Goal: Information Seeking & Learning: Find specific fact

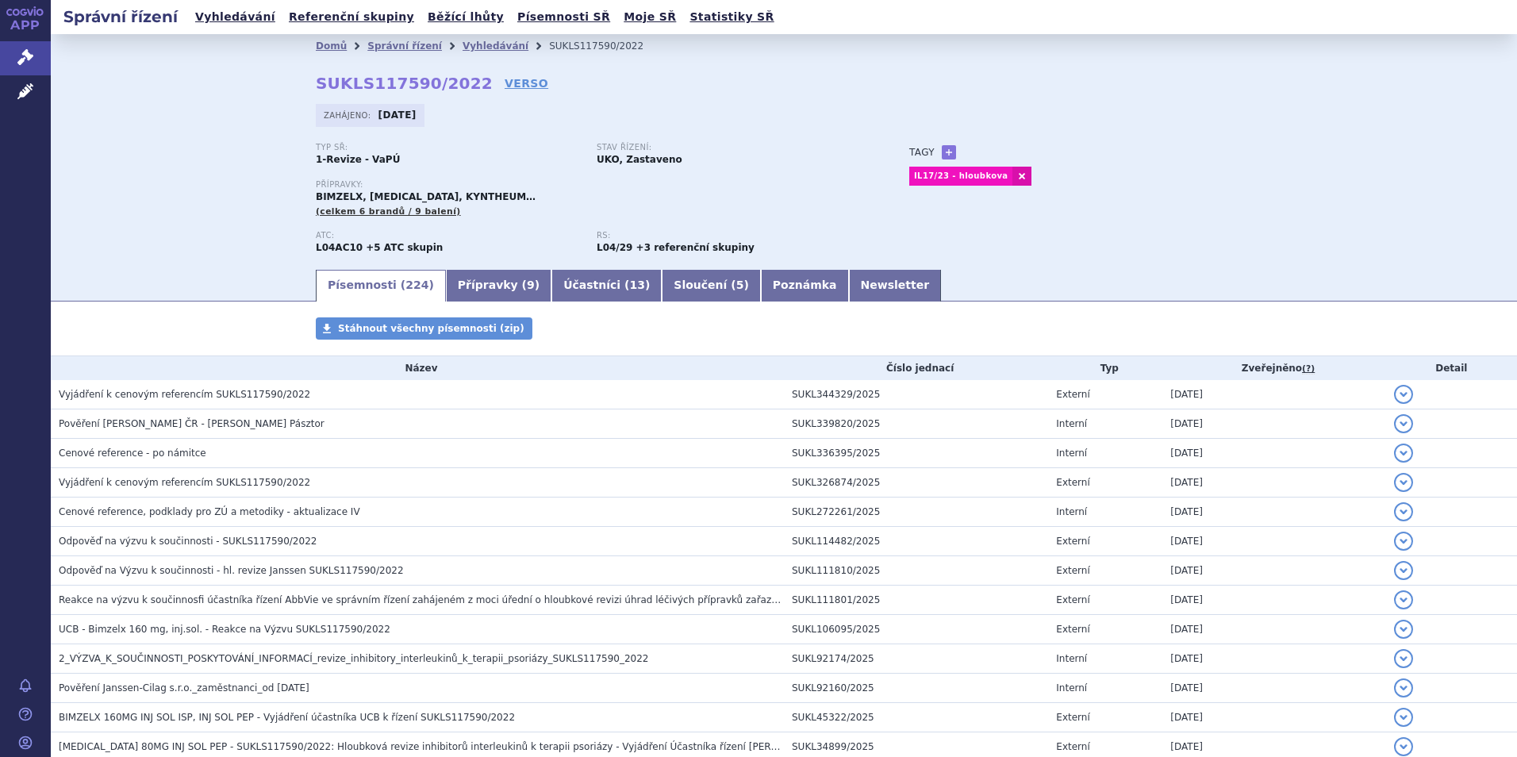
click at [371, 85] on strong "SUKLS117590/2022" at bounding box center [404, 83] width 177 height 19
copy h2 "SUKLS117590/2022"
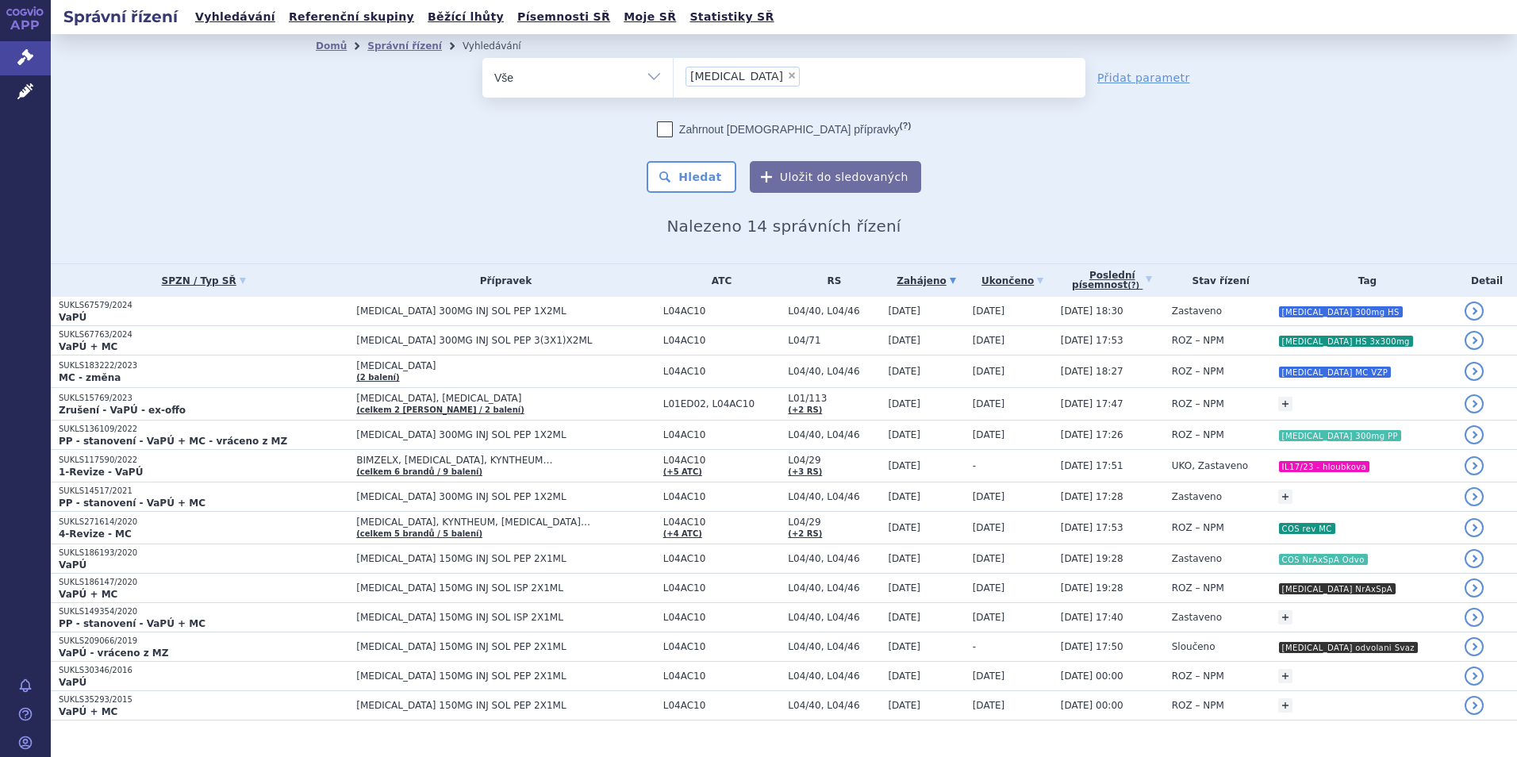
click at [787, 73] on span "×" at bounding box center [792, 76] width 10 height 10
click at [673, 73] on select "cosentyx" at bounding box center [673, 77] width 1 height 40
select select
type input "kes"
type input "kesim"
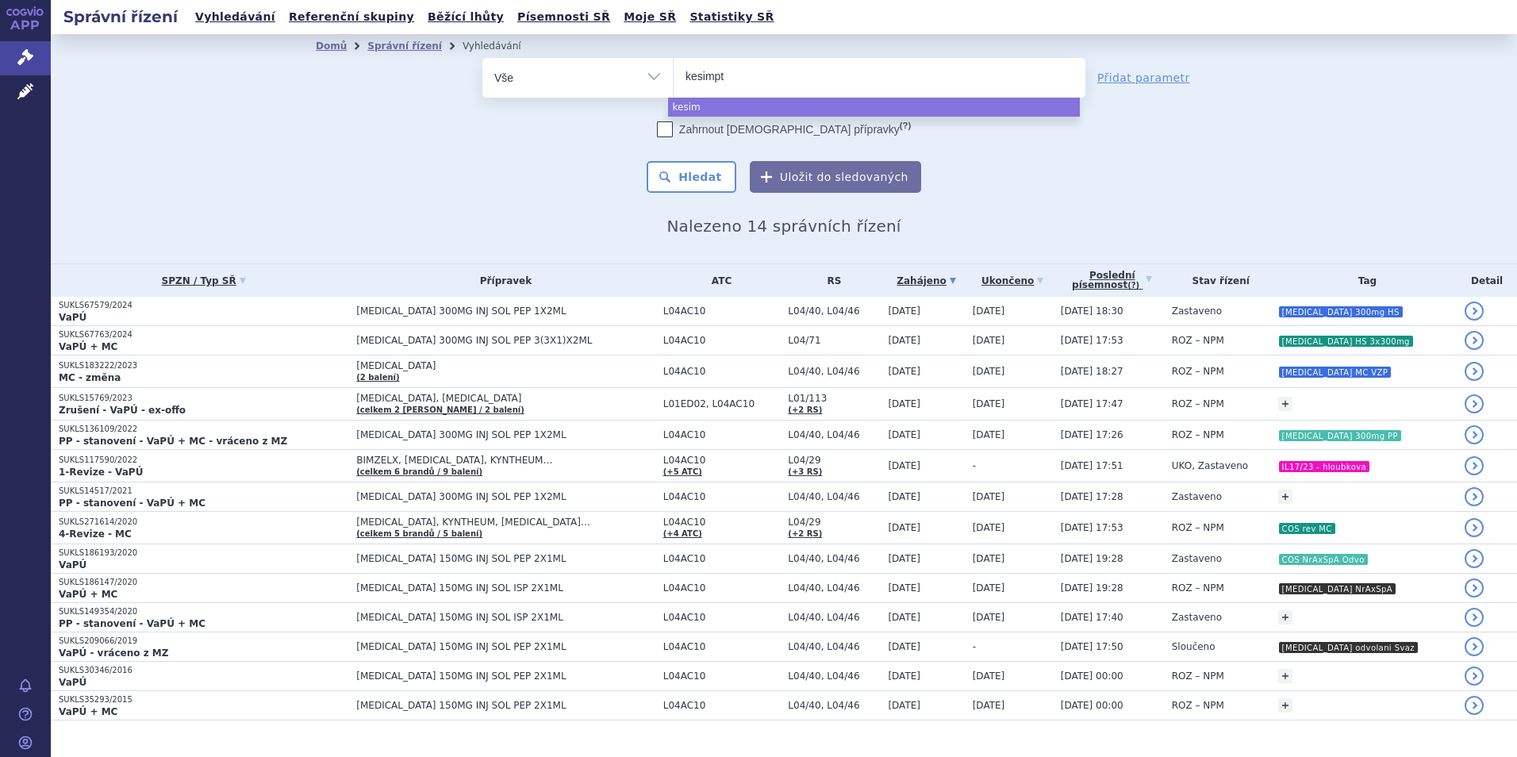
type input "kesimpta"
select select "kesimpta"
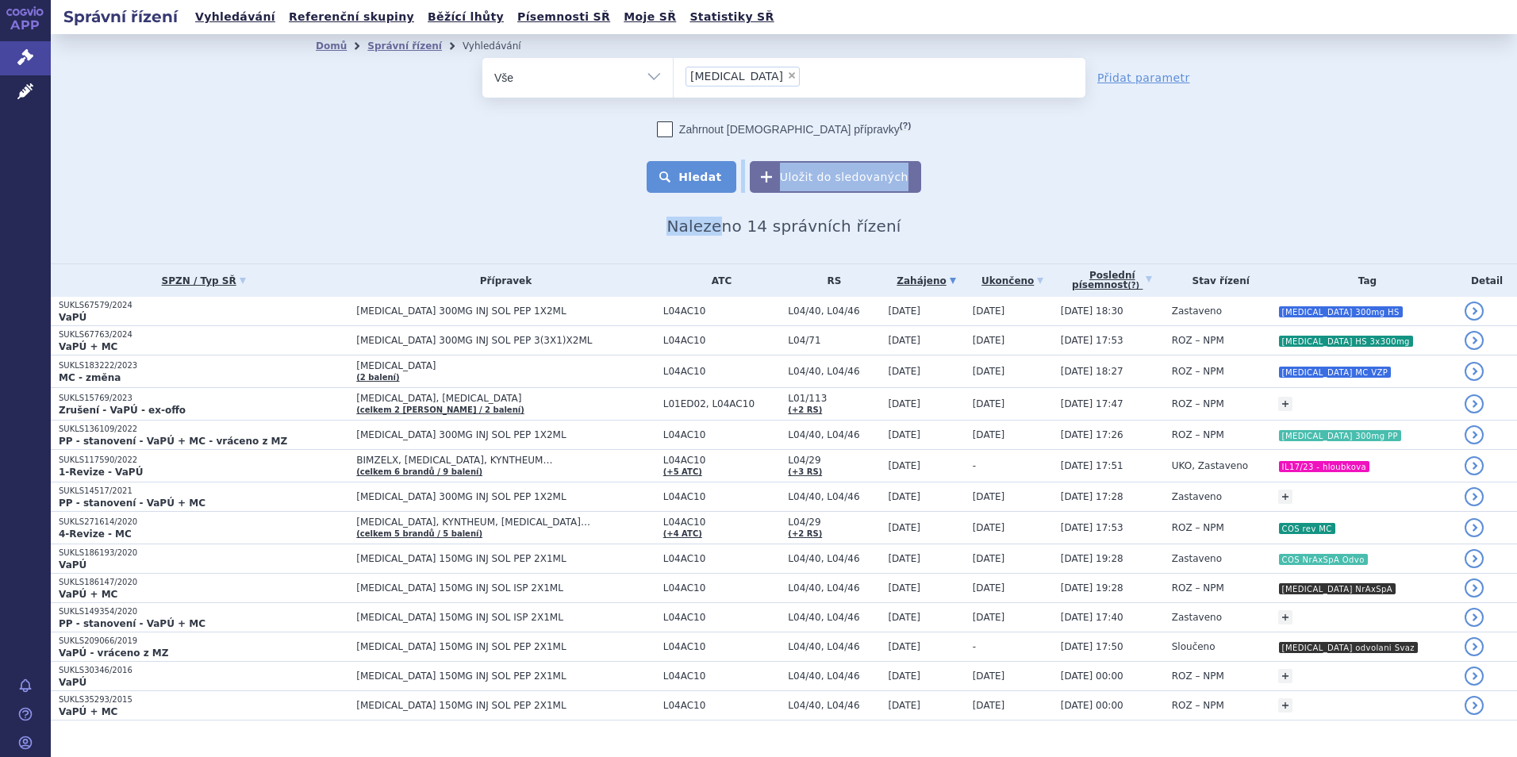
drag, startPoint x: 727, startPoint y: 194, endPoint x: 721, endPoint y: 187, distance: 9.6
click at [721, 187] on div "Domů Správní řízení Vyhledávání Vyhledávání ve správních řízeních odstranit Vše…" at bounding box center [784, 147] width 1000 height 178
drag, startPoint x: 721, startPoint y: 187, endPoint x: 716, endPoint y: 180, distance: 8.6
click at [716, 180] on button "Hledat" at bounding box center [692, 177] width 90 height 32
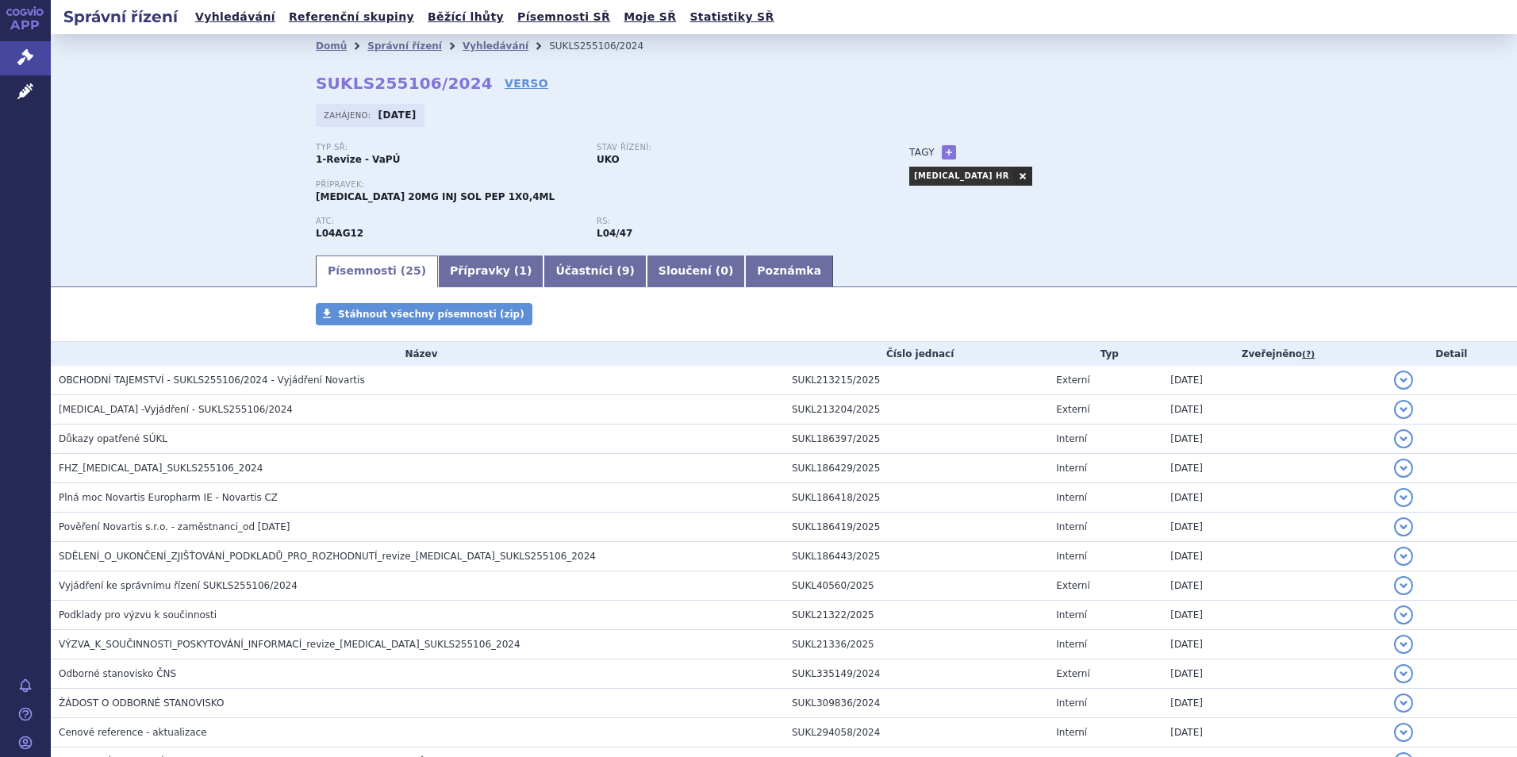
click at [505, 79] on link "VERSO" at bounding box center [527, 83] width 44 height 16
